Goal: Find contact information: Find contact information

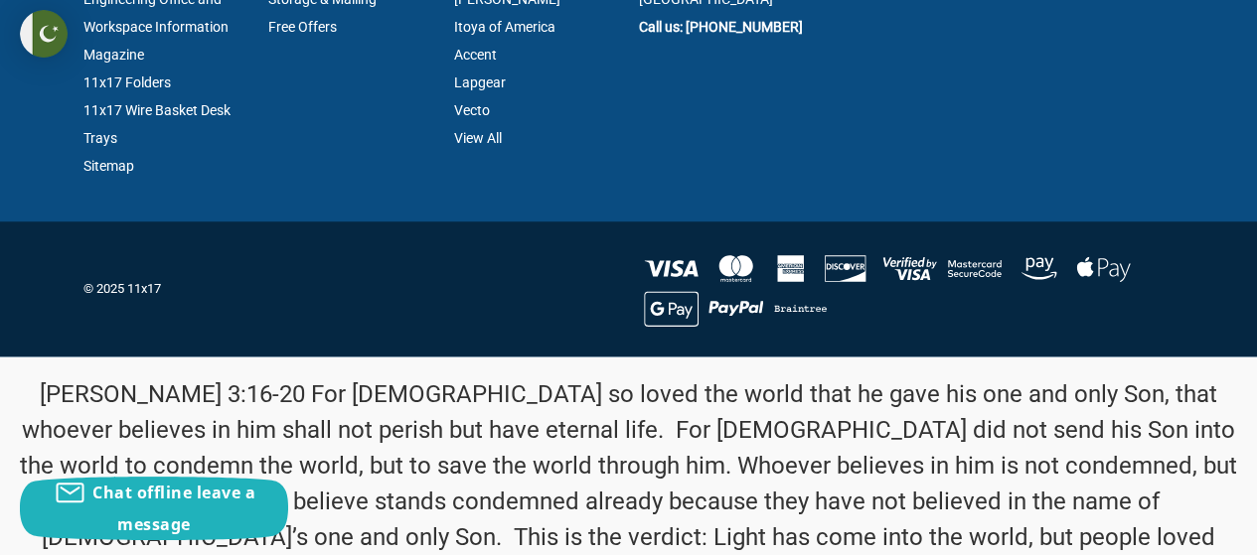
scroll to position [4371, 0]
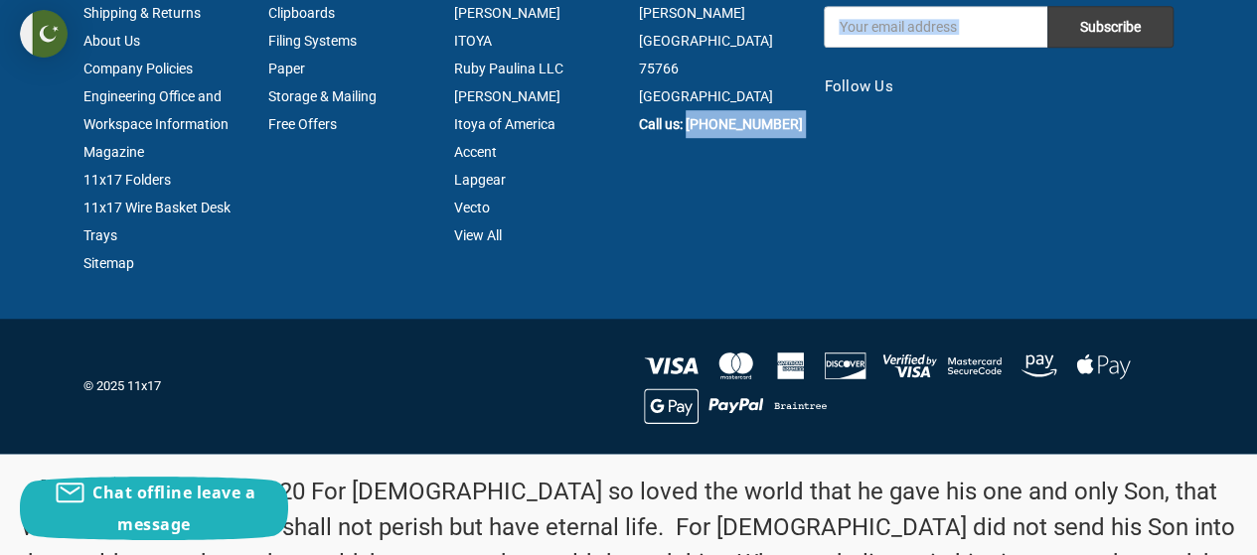
drag, startPoint x: 823, startPoint y: 162, endPoint x: 685, endPoint y: 171, distance: 137.4
click at [685, 171] on section "Pages Testimonials Contact Us Shipping & Returns About Us Company Policies Engi…" at bounding box center [629, 114] width 1111 height 408
copy section "[PHONE_NUMBER] Subscribe to our newsletter Get the latest updates on new produc…"
click at [772, 193] on article "Info 11x17 Inc. [STREET_ADDRESS][PERSON_NAME] Call us: [PHONE_NUMBER]" at bounding box center [720, 93] width 185 height 367
drag, startPoint x: 794, startPoint y: 168, endPoint x: 690, endPoint y: 161, distance: 103.6
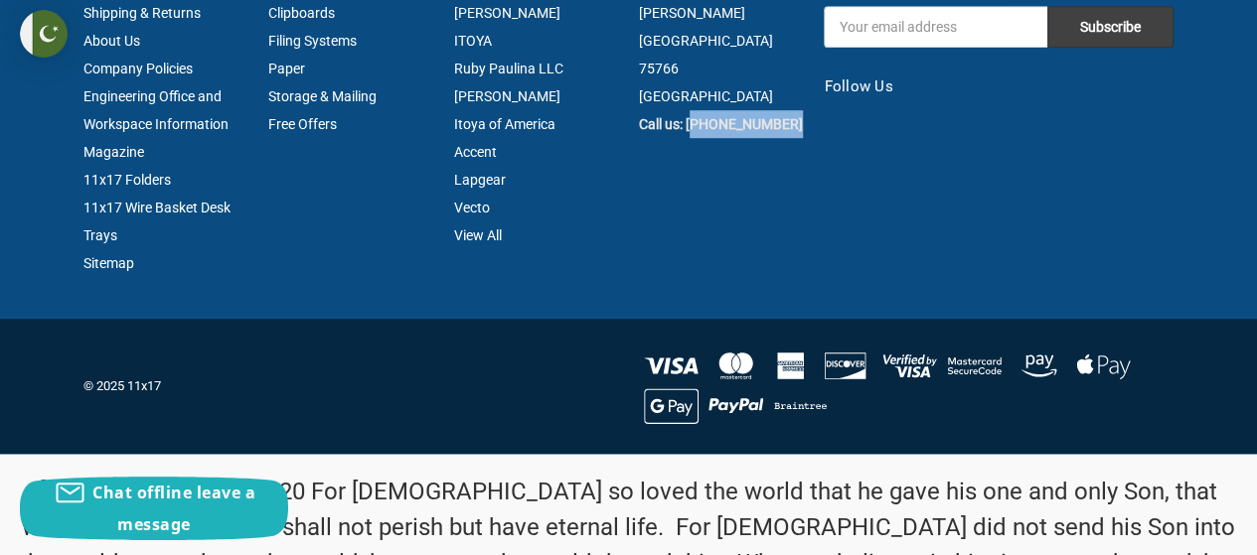
click at [690, 138] on div "11x17 Inc. [STREET_ADDRESS][PERSON_NAME] Call us: [PHONE_NUMBER]" at bounding box center [721, 40] width 164 height 195
copy strong "903) 541-0100"
click at [645, 276] on article "Info 11x17 Inc. [STREET_ADDRESS][PERSON_NAME] Call us: [PHONE_NUMBER]" at bounding box center [720, 93] width 185 height 367
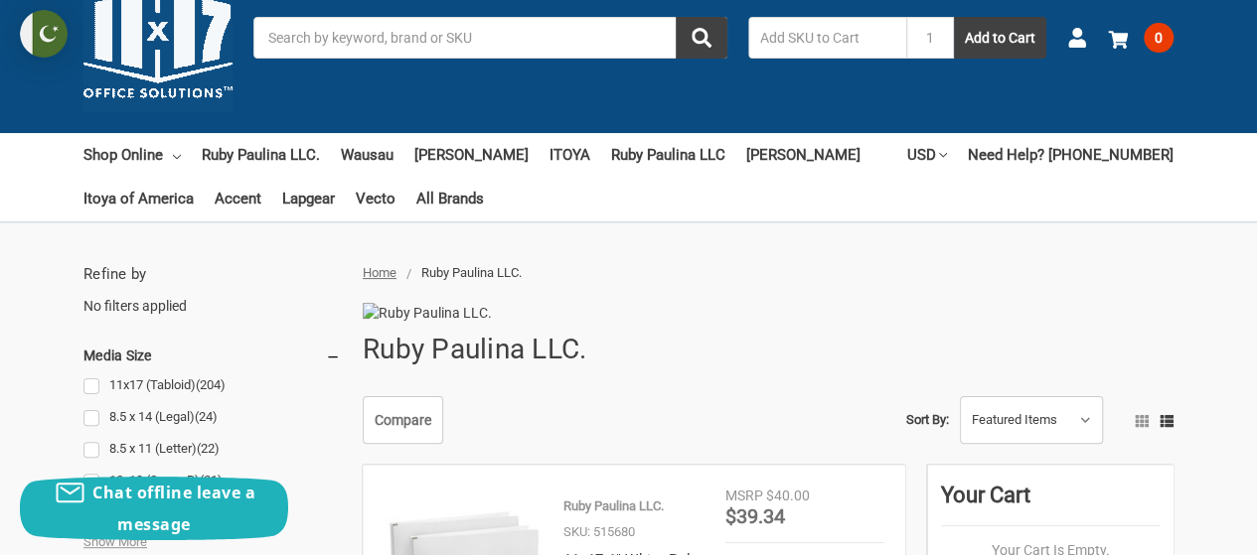
scroll to position [0, 0]
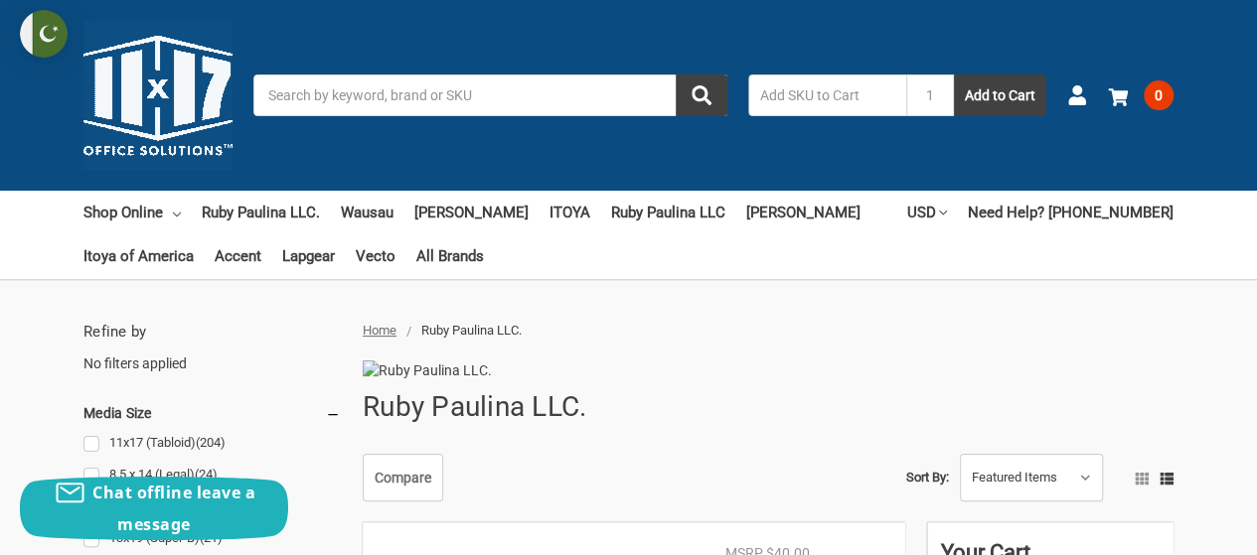
drag, startPoint x: 119, startPoint y: 73, endPoint x: 41, endPoint y: 94, distance: 81.5
click at [41, 94] on div "Toggle menu Search 1 Add to Cart Account 0 Your Cart Your Cart Is Empty. Total …" at bounding box center [628, 95] width 1257 height 191
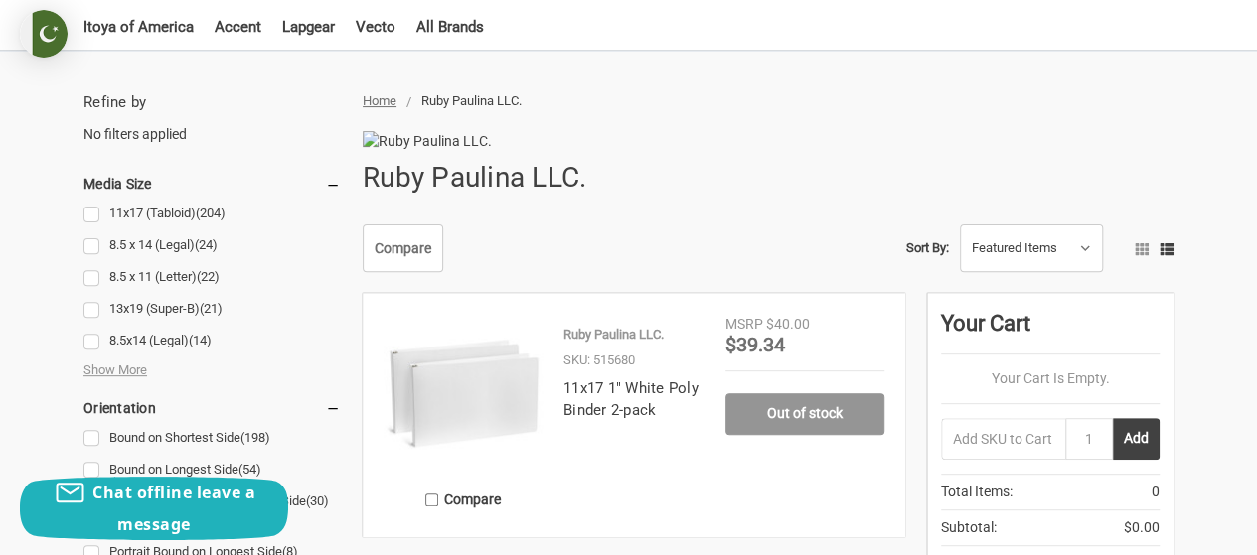
scroll to position [199, 0]
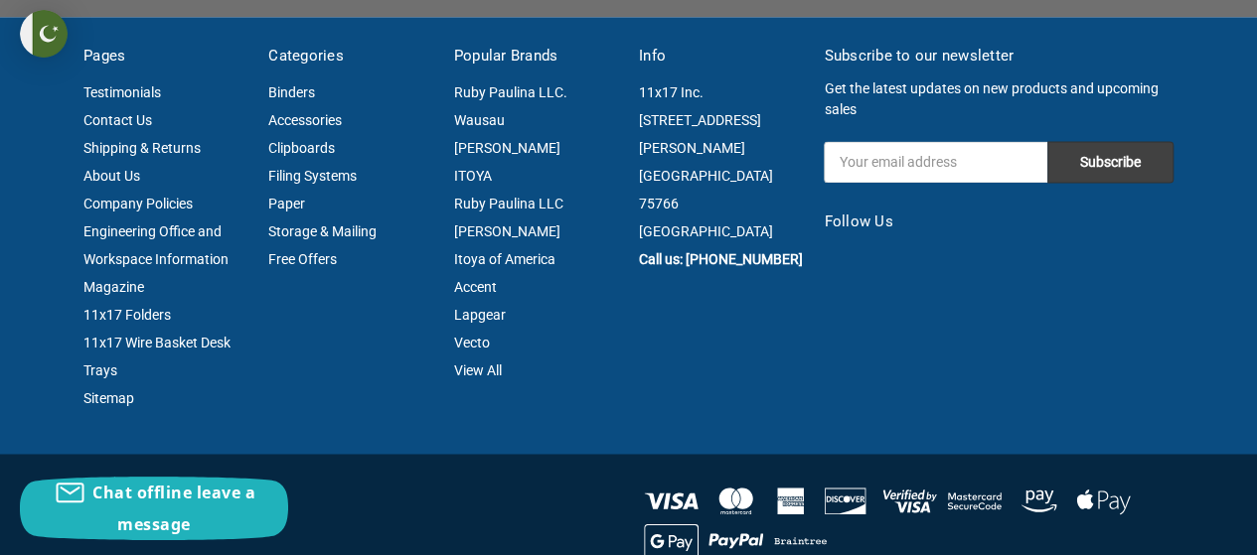
scroll to position [4762, 0]
